Goal: Information Seeking & Learning: Learn about a topic

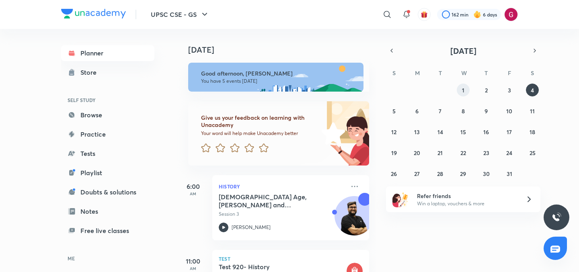
click at [464, 88] on abbr "1" at bounding box center [463, 90] width 2 height 8
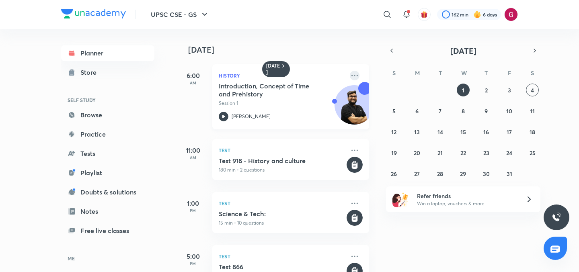
click at [355, 74] on icon at bounding box center [355, 76] width 10 height 10
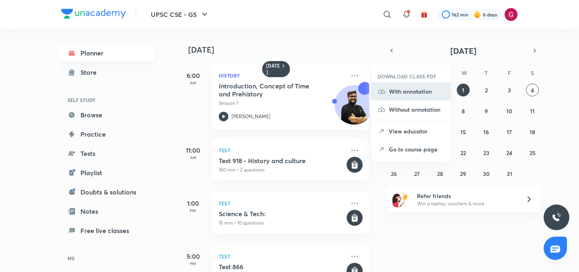
click at [386, 92] on li "With annotation" at bounding box center [411, 91] width 80 height 18
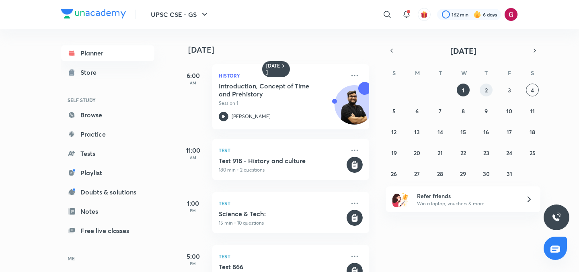
click at [485, 89] on abbr "2" at bounding box center [486, 90] width 3 height 8
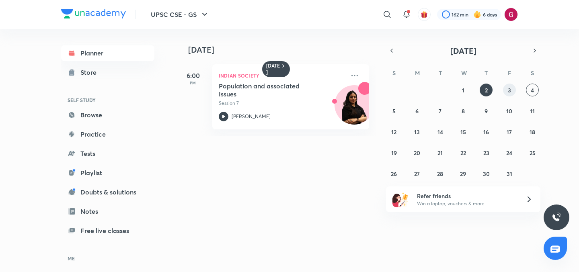
click at [507, 88] on button "3" at bounding box center [509, 90] width 13 height 13
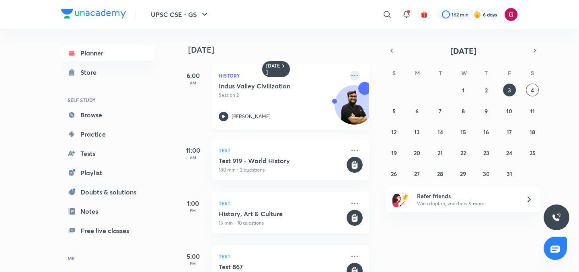
click at [354, 75] on icon at bounding box center [355, 76] width 10 height 10
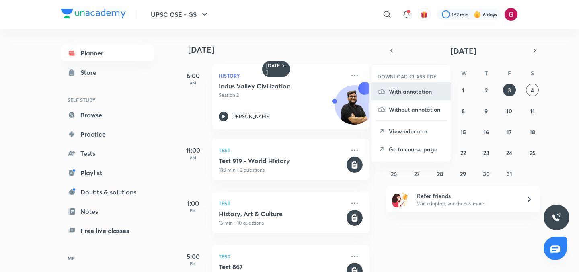
click at [394, 92] on p "With annotation" at bounding box center [416, 91] width 55 height 8
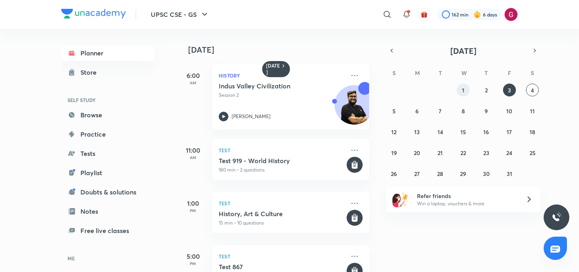
click at [460, 88] on button "1" at bounding box center [463, 90] width 13 height 13
click at [350, 75] on icon at bounding box center [355, 76] width 10 height 10
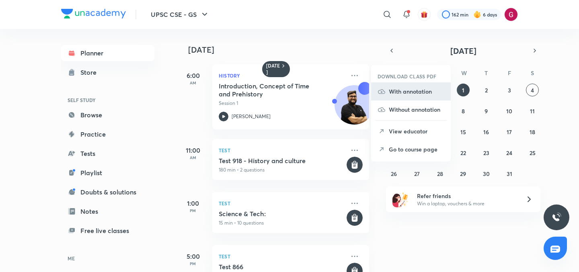
click at [390, 94] on p "With annotation" at bounding box center [416, 91] width 55 height 8
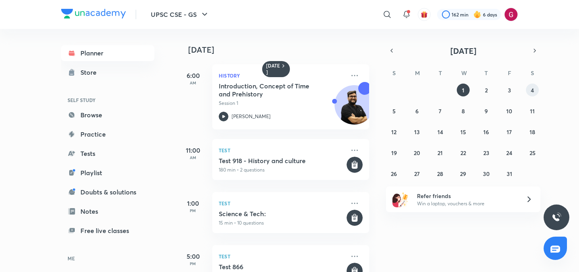
click at [532, 91] on abbr "4" at bounding box center [532, 90] width 3 height 8
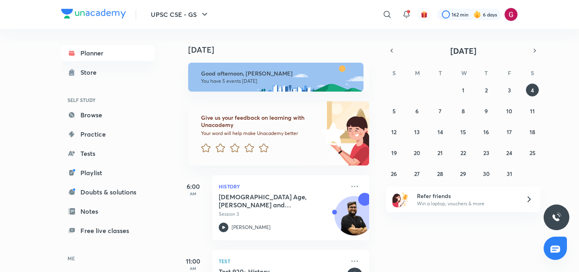
click at [375, 229] on div "Today Good afternoon, Gargi You have 5 events today Give us your feedback on le…" at bounding box center [276, 150] width 199 height 243
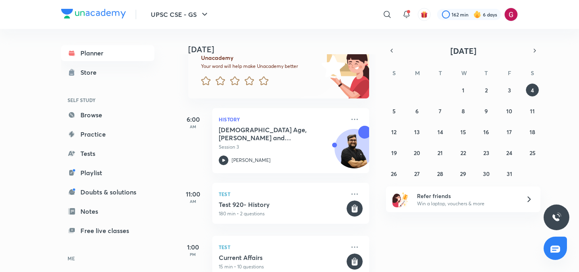
scroll to position [64, 0]
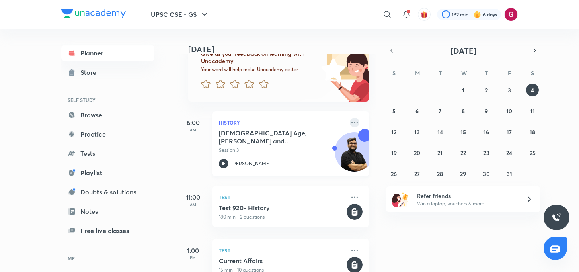
click at [357, 121] on icon at bounding box center [355, 123] width 10 height 10
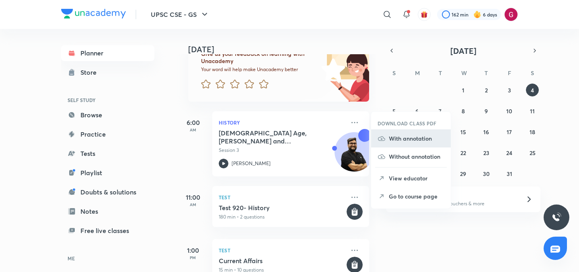
click at [396, 136] on p "With annotation" at bounding box center [416, 138] width 55 height 8
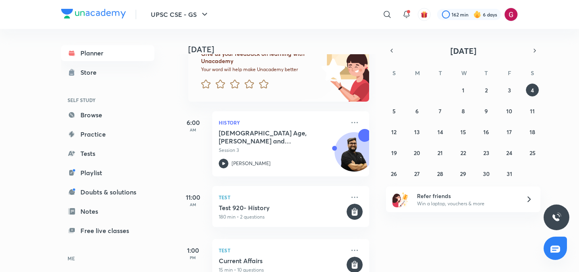
click at [371, 76] on div "Today Good afternoon, Gargi You have 5 events today Give us your feedback on le…" at bounding box center [276, 150] width 199 height 243
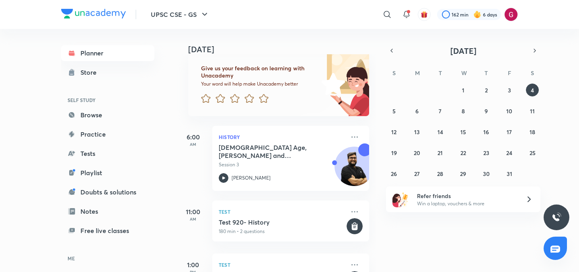
scroll to position [48, 0]
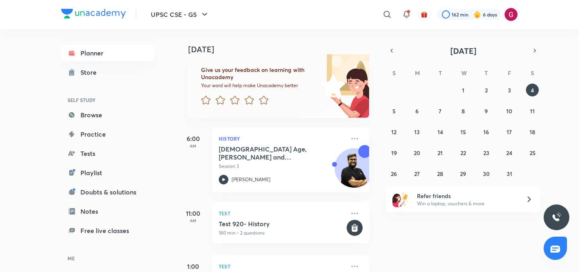
click at [377, 230] on div "Today Good afternoon, Gargi You have 5 events today Give us your feedback on le…" at bounding box center [377, 150] width 400 height 243
click at [375, 129] on div "Today Good afternoon, Gargi You have 5 events today Give us your feedback on le…" at bounding box center [276, 150] width 199 height 243
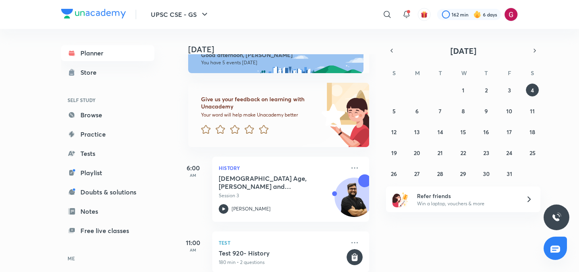
scroll to position [16, 0]
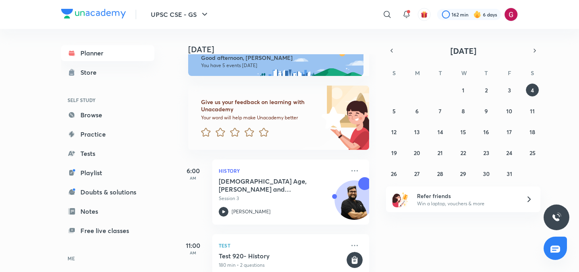
click at [406, 142] on div "28 29 30 1 2 3 4 5 6 7 8 9 10 11 12 13 14 15 16 17 18 19 20 21 22 23 24 25 26 2…" at bounding box center [463, 132] width 154 height 97
